Goal: Task Accomplishment & Management: Complete application form

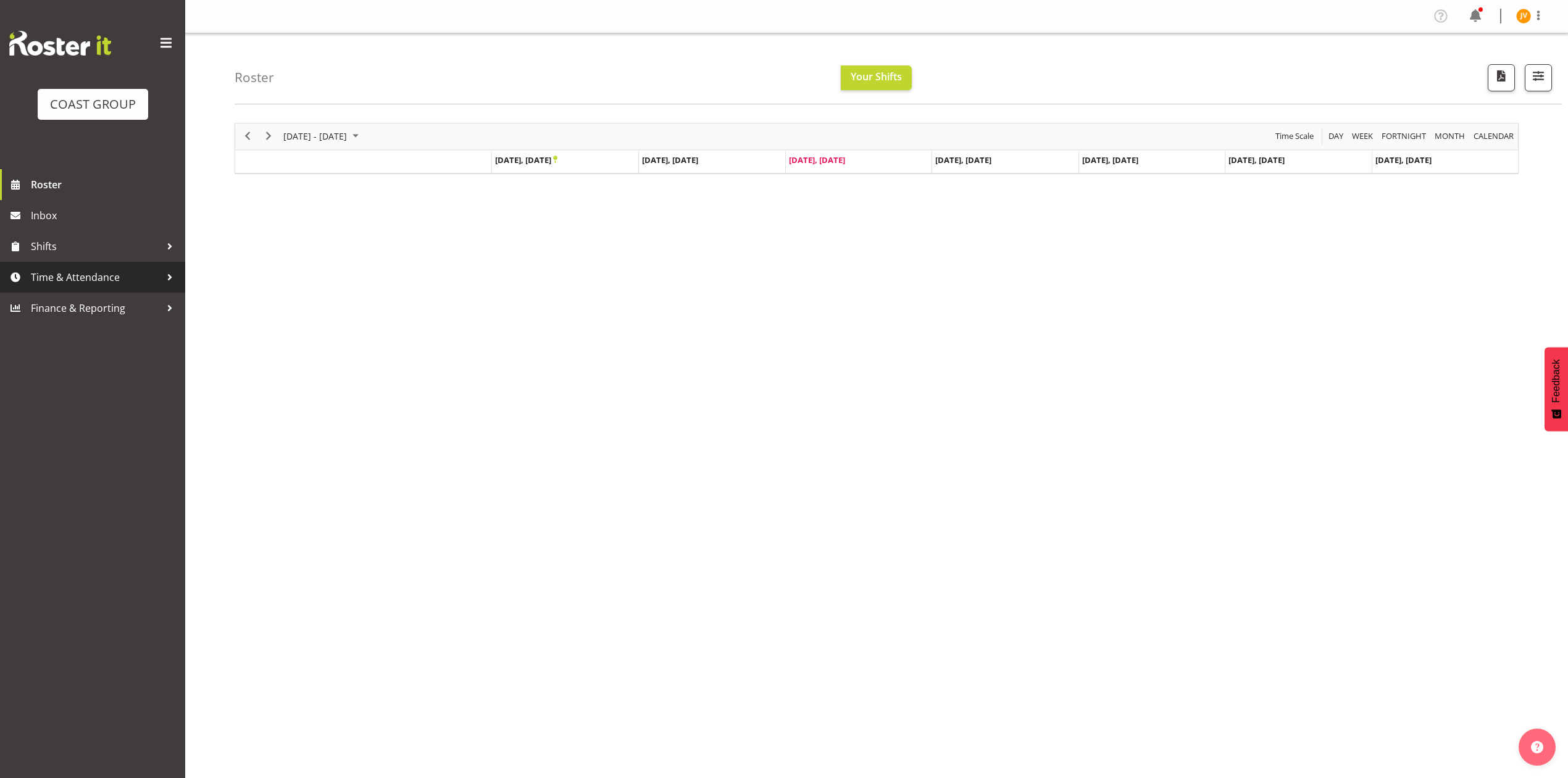
drag, startPoint x: 78, startPoint y: 278, endPoint x: 77, endPoint y: 292, distance: 14.0
click at [78, 278] on span "Time & Attendance" at bounding box center [96, 277] width 130 height 19
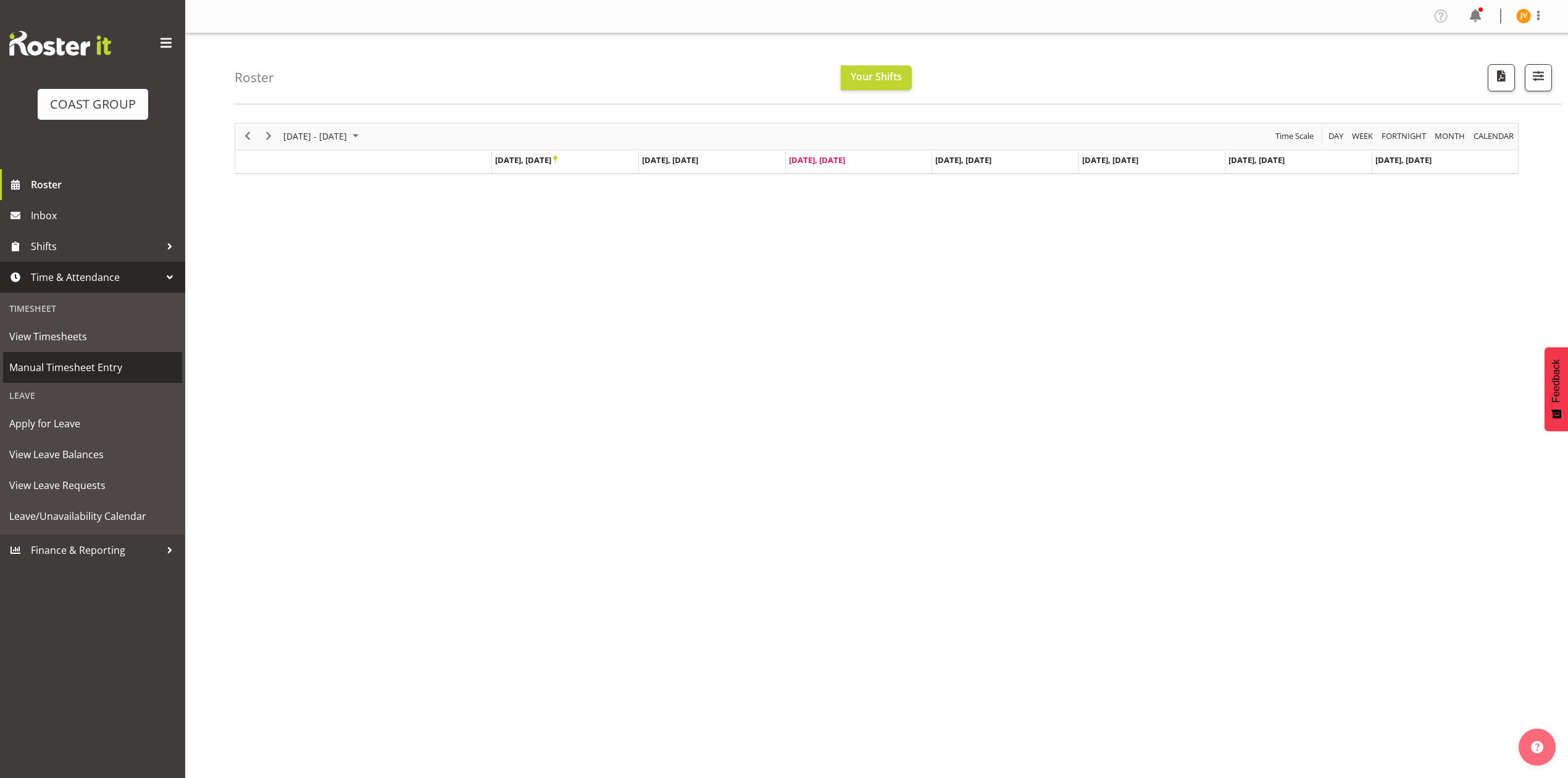
click at [96, 368] on span "Manual Timesheet Entry" at bounding box center [92, 368] width 167 height 19
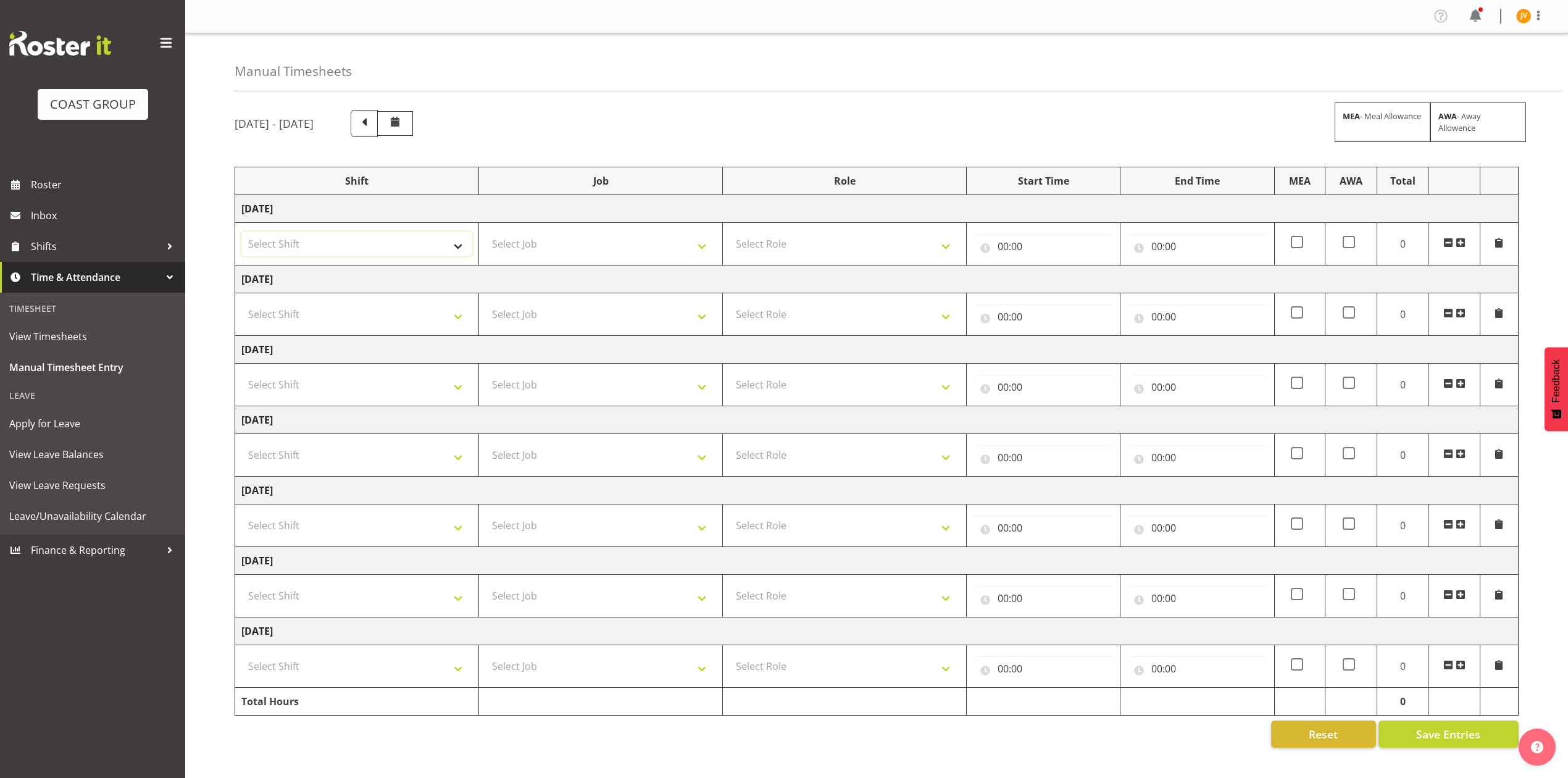
click at [360, 238] on select "Select Shift DW CHC Design Office DW CHC General Work Aug DW CHC General Work D…" at bounding box center [357, 244] width 231 height 25
select select "1512"
click at [242, 233] on select "Select Shift DW CHC Design Office DW CHC General Work Aug DW CHC General Work D…" at bounding box center [357, 244] width 231 height 25
click at [514, 250] on select "Select Job 1 Carlton Events 1 Carlton Hamilton 1 Carlton Wellington 1 EHS WAREH…" at bounding box center [600, 244] width 231 height 25
select select "1881"
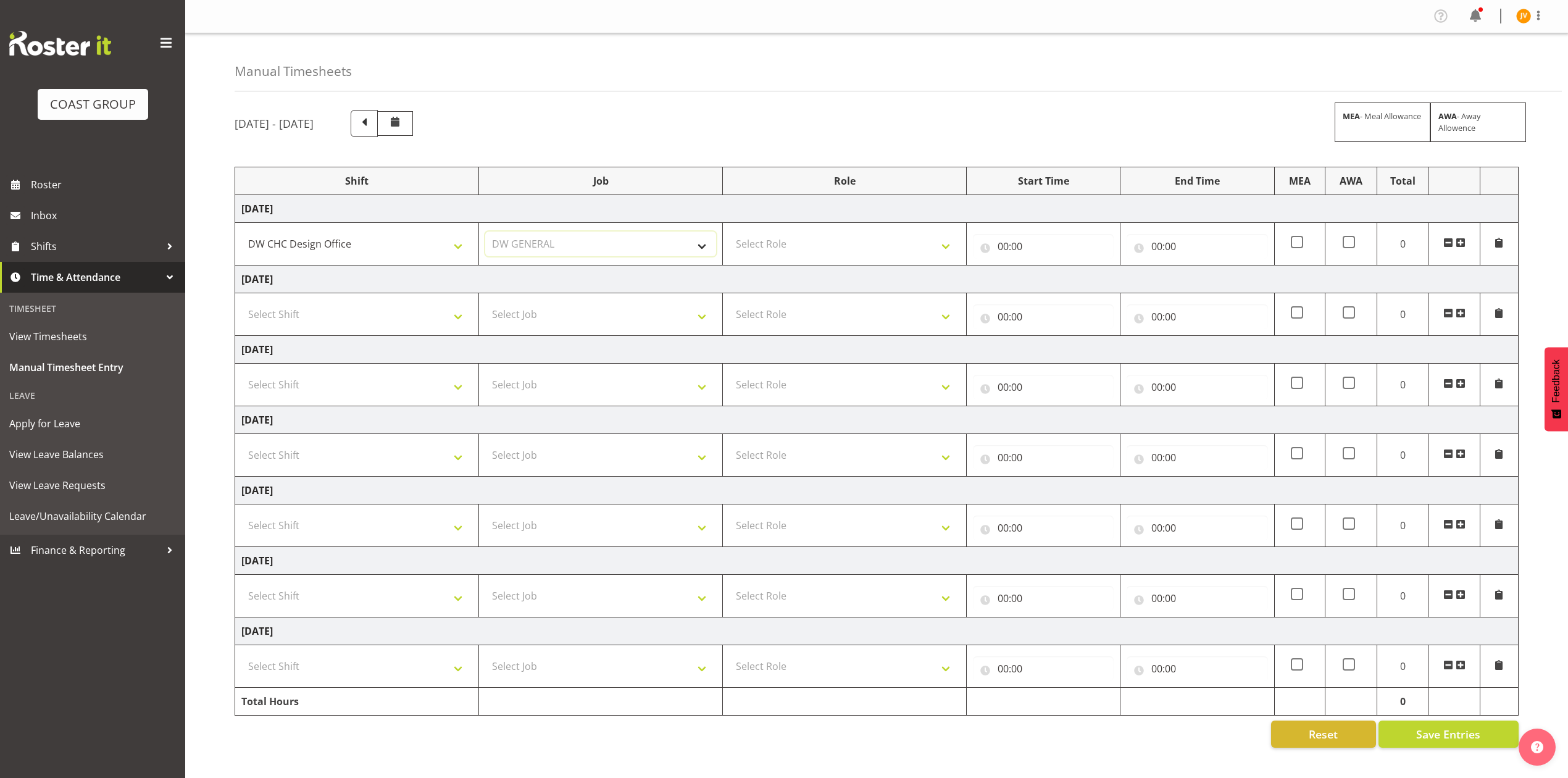
click at [485, 233] on select "Select Job 1 Carlton Events 1 Carlton Hamilton 1 Carlton Wellington 1 EHS WAREH…" at bounding box center [600, 244] width 231 height 25
click at [825, 236] on select "Select Role DESIGNER DW" at bounding box center [844, 244] width 231 height 25
select select "221"
click at [729, 233] on select "Select Role DESIGNER DW" at bounding box center [844, 244] width 231 height 25
click at [1005, 245] on input "00:00" at bounding box center [1043, 246] width 141 height 25
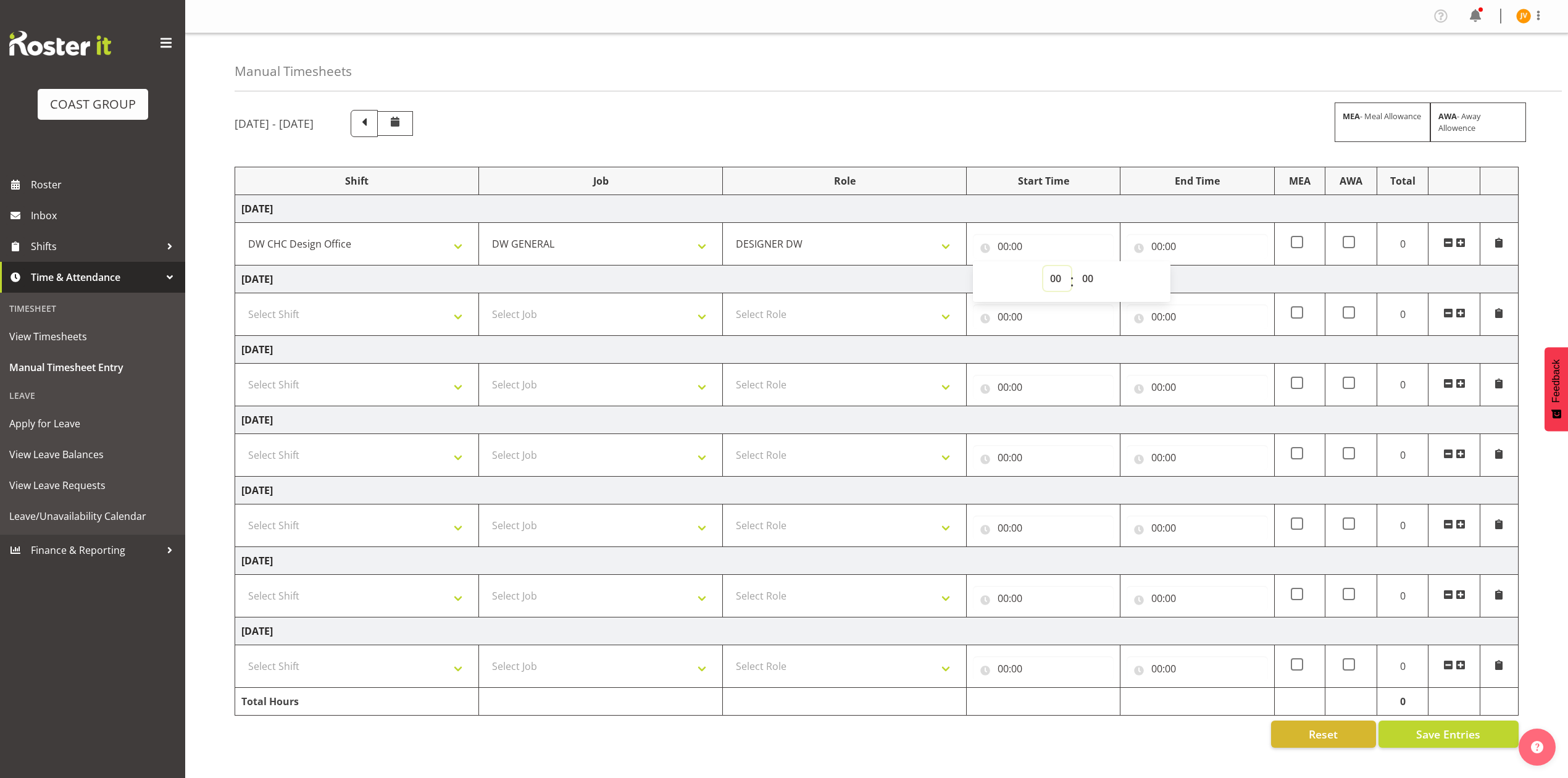
click at [1053, 283] on select "00 01 02 03 04 05 06 07 08 09 10 11 12 13 14 15 16 17 18 19 20 21 22 23" at bounding box center [1058, 278] width 28 height 25
select select "7"
click at [1044, 268] on select "00 01 02 03 04 05 06 07 08 09 10 11 12 13 14 15 16 17 18 19 20 21 22 23" at bounding box center [1058, 278] width 28 height 25
type input "07:00"
click at [1094, 285] on select "00 01 02 03 04 05 06 07 08 09 10 11 12 13 14 15 16 17 18 19 20 21 22 23 24 25 2…" at bounding box center [1090, 278] width 28 height 25
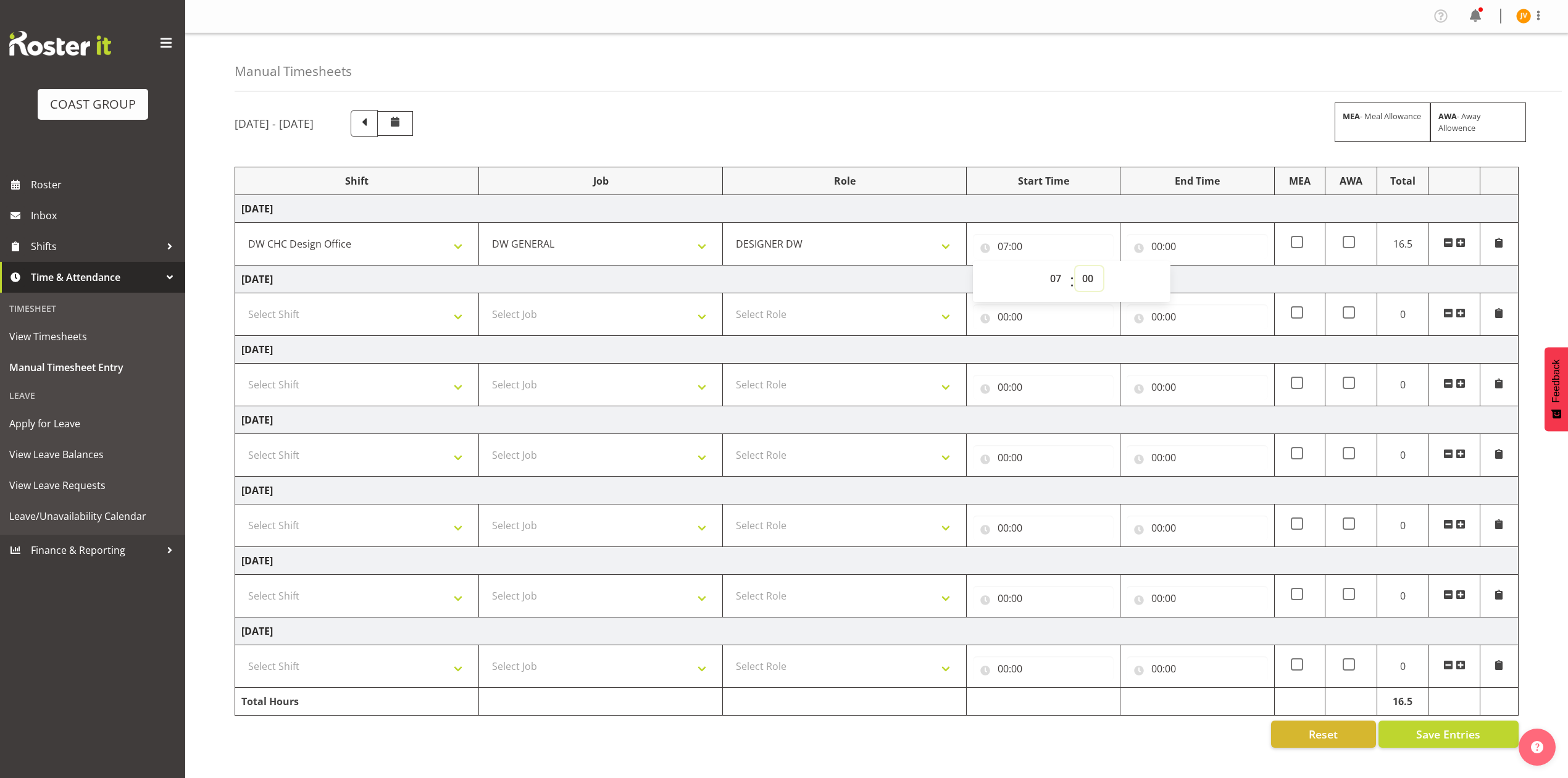
select select "45"
click at [1076, 268] on select "00 01 02 03 04 05 06 07 08 09 10 11 12 13 14 15 16 17 18 19 20 21 22 23 24 25 2…" at bounding box center [1090, 278] width 28 height 25
type input "07:45"
click at [1150, 247] on input "00:00" at bounding box center [1196, 246] width 141 height 25
click at [1210, 279] on select "00 01 02 03 04 05 06 07 08 09 10 11 12 13 14 15 16 17 18 19 20 21 22 23" at bounding box center [1211, 278] width 28 height 25
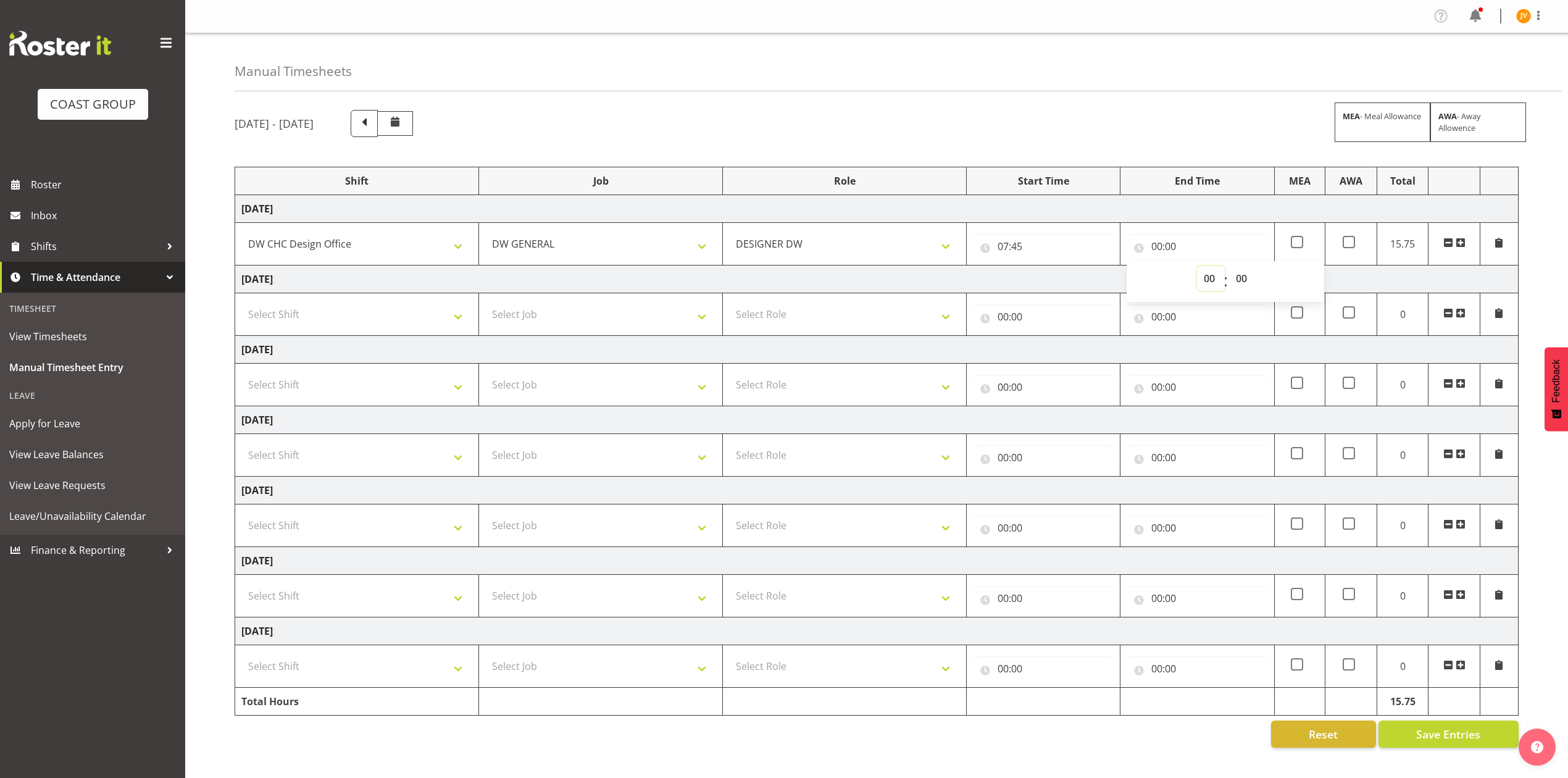
select select "16"
click at [1197, 268] on select "00 01 02 03 04 05 06 07 08 09 10 11 12 13 14 15 16 17 18 19 20 21 22 23" at bounding box center [1211, 278] width 28 height 25
type input "16:00"
click at [1236, 278] on select "00 01 02 03 04 05 06 07 08 09 10 11 12 13 14 15 16 17 18 19 20 21 22 23 24 25 2…" at bounding box center [1243, 278] width 28 height 25
select select "45"
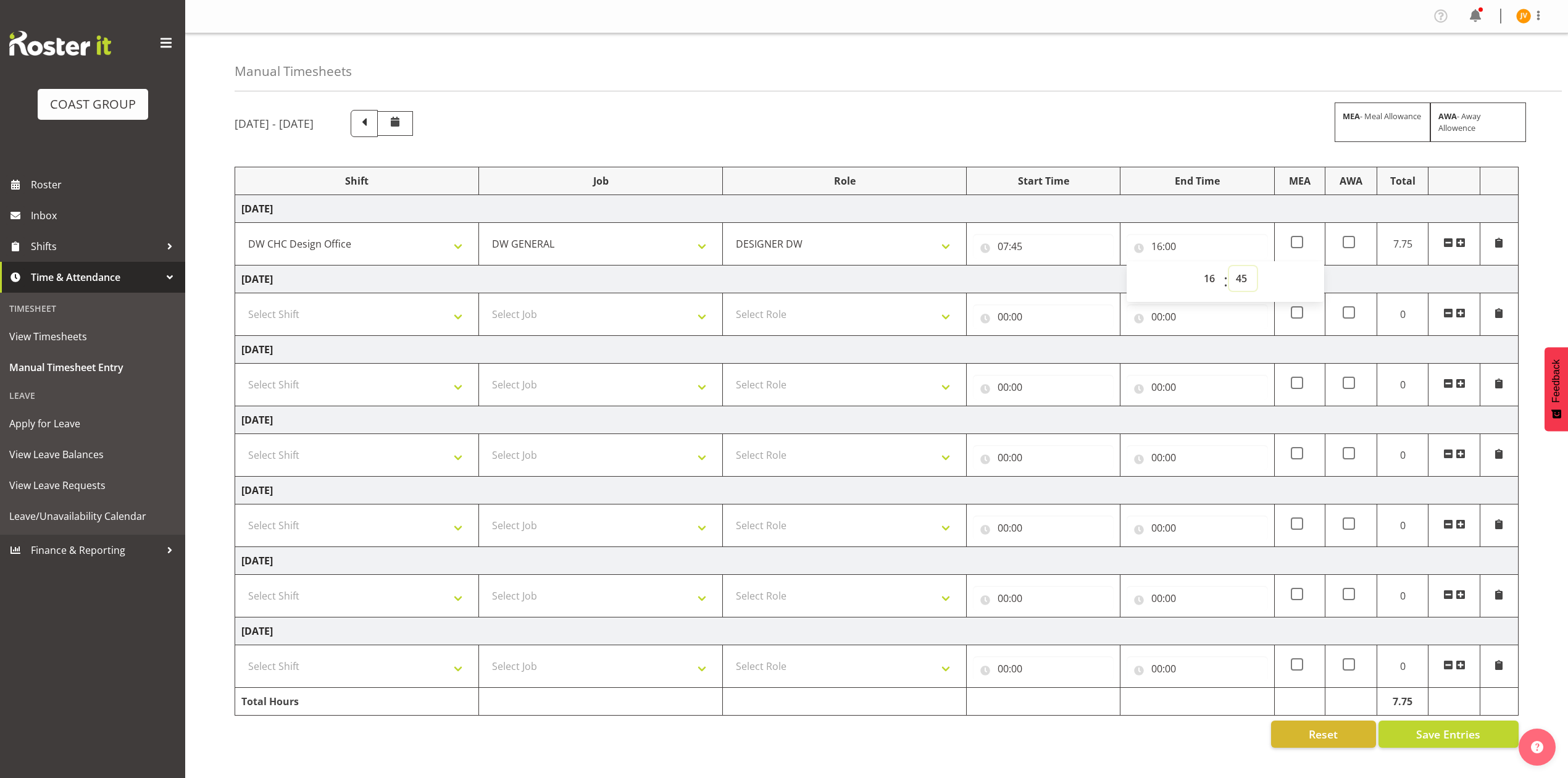
click at [1229, 268] on select "00 01 02 03 04 05 06 07 08 09 10 11 12 13 14 15 16 17 18 19 20 21 22 23 24 25 2…" at bounding box center [1243, 278] width 28 height 25
type input "16:45"
click at [1432, 732] on span "Save Entries" at bounding box center [1448, 734] width 64 height 16
